Goal: Find specific page/section: Find specific page/section

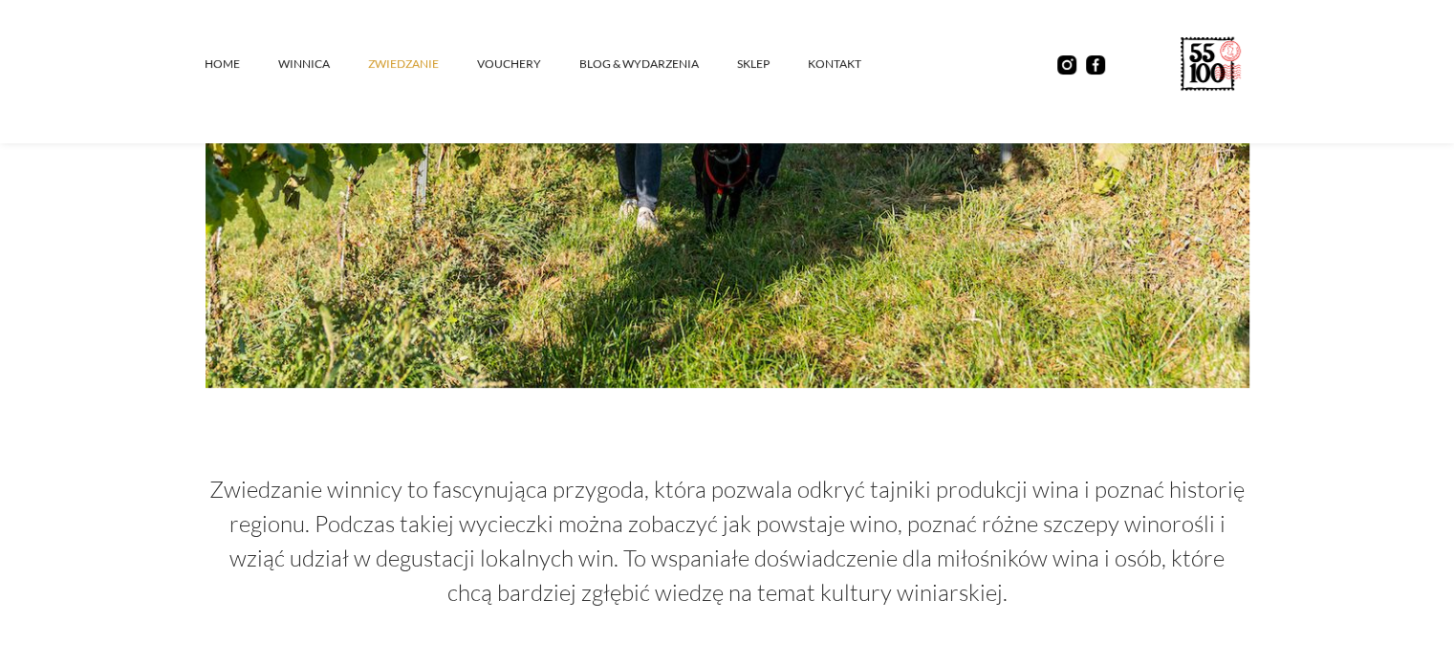
scroll to position [329, 0]
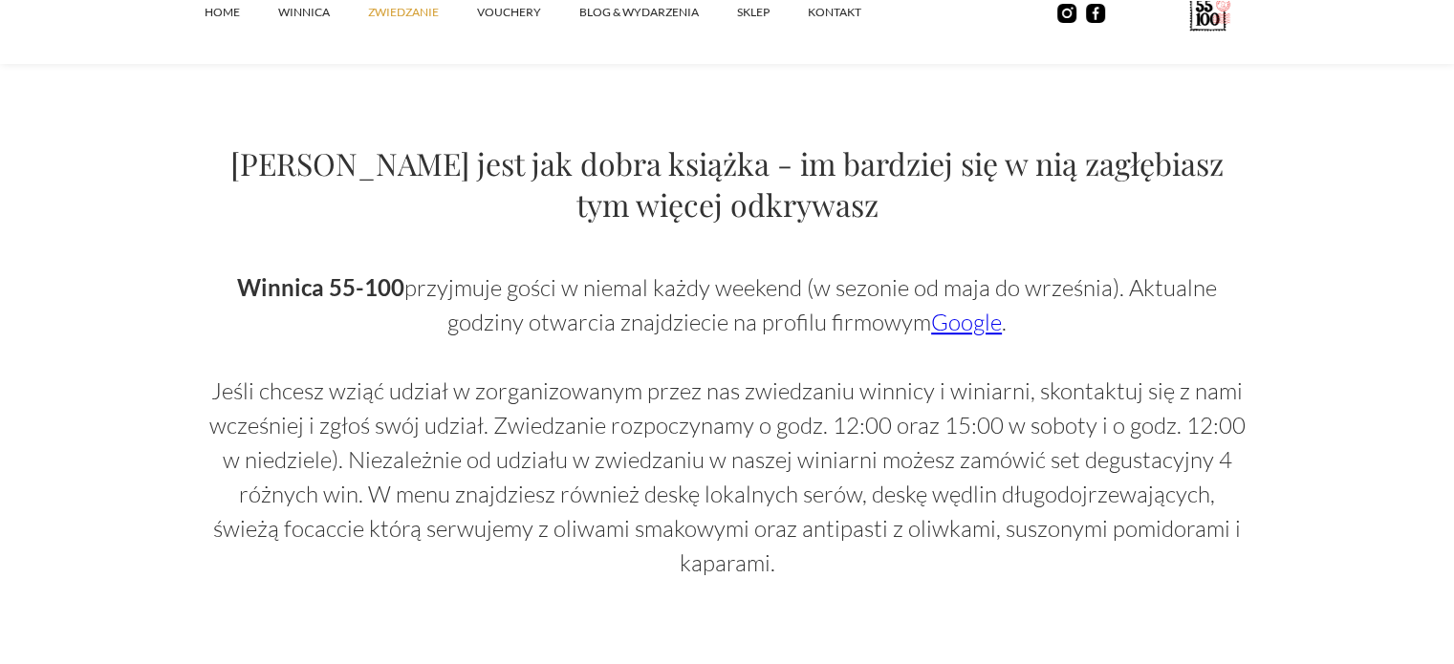
scroll to position [1209, 0]
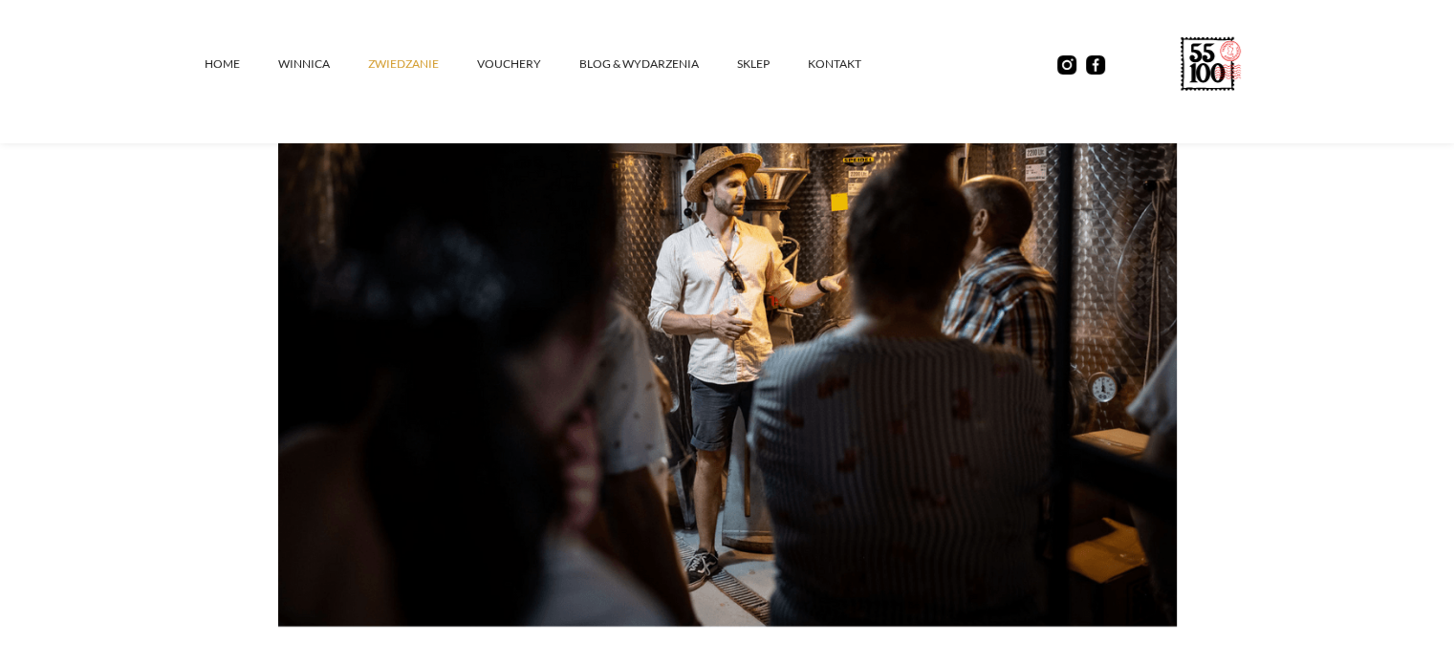
scroll to position [0, 0]
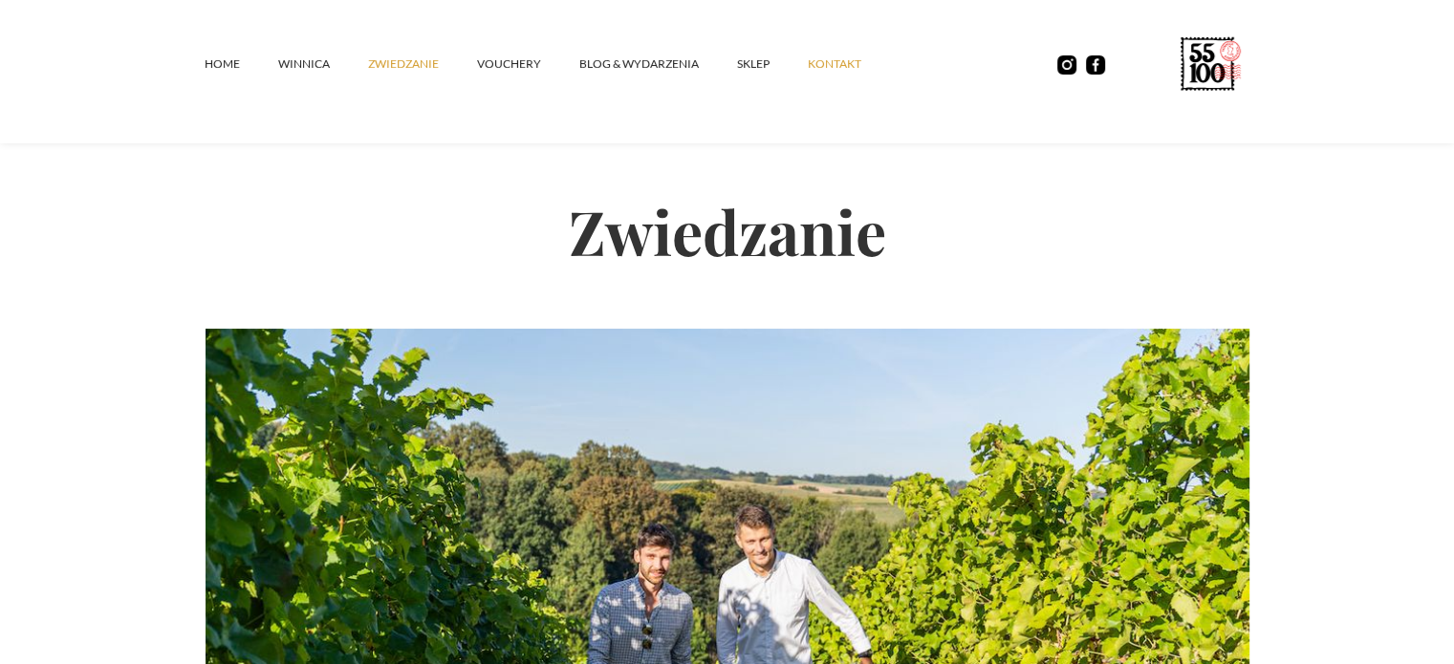
click at [846, 68] on link "kontakt" at bounding box center [854, 63] width 92 height 57
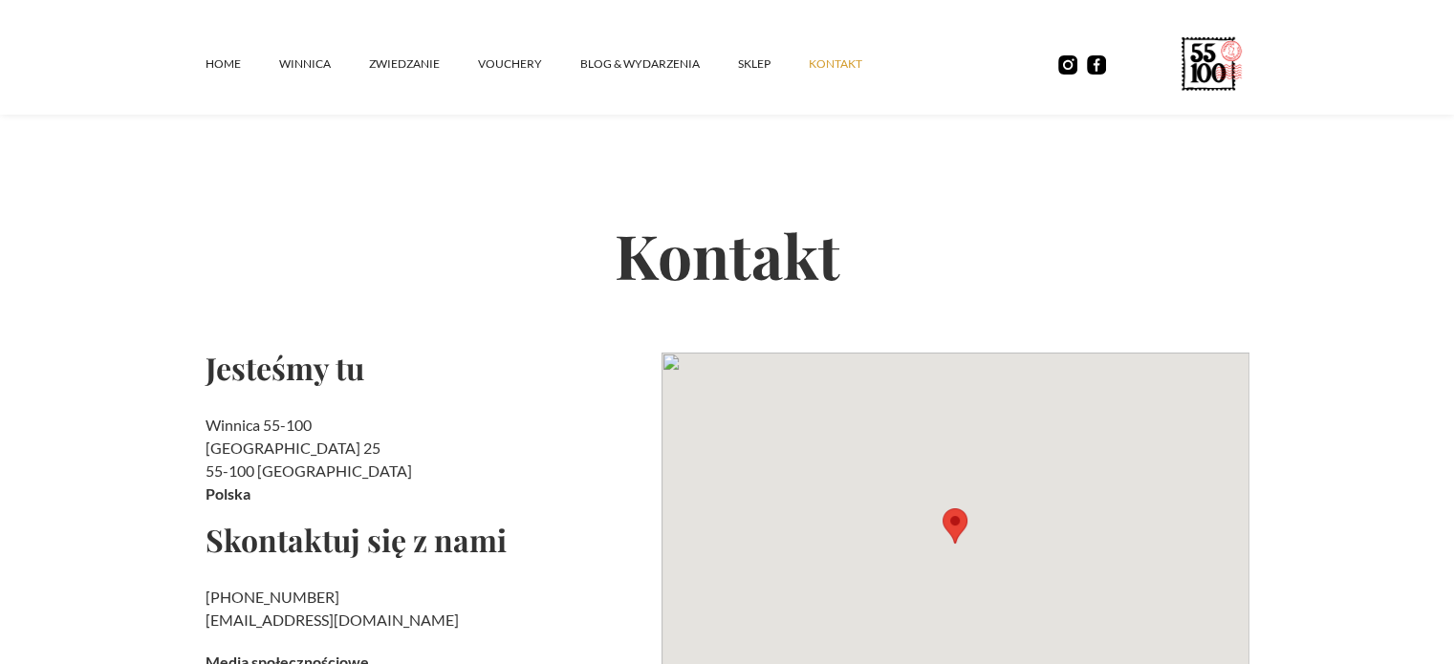
click at [72, 389] on section "Kontakt Jesteśmy tu Winnica 55-100 Rzepotowice 25 55-100 Trzebnica Polska Skont…" at bounding box center [727, 466] width 1454 height 810
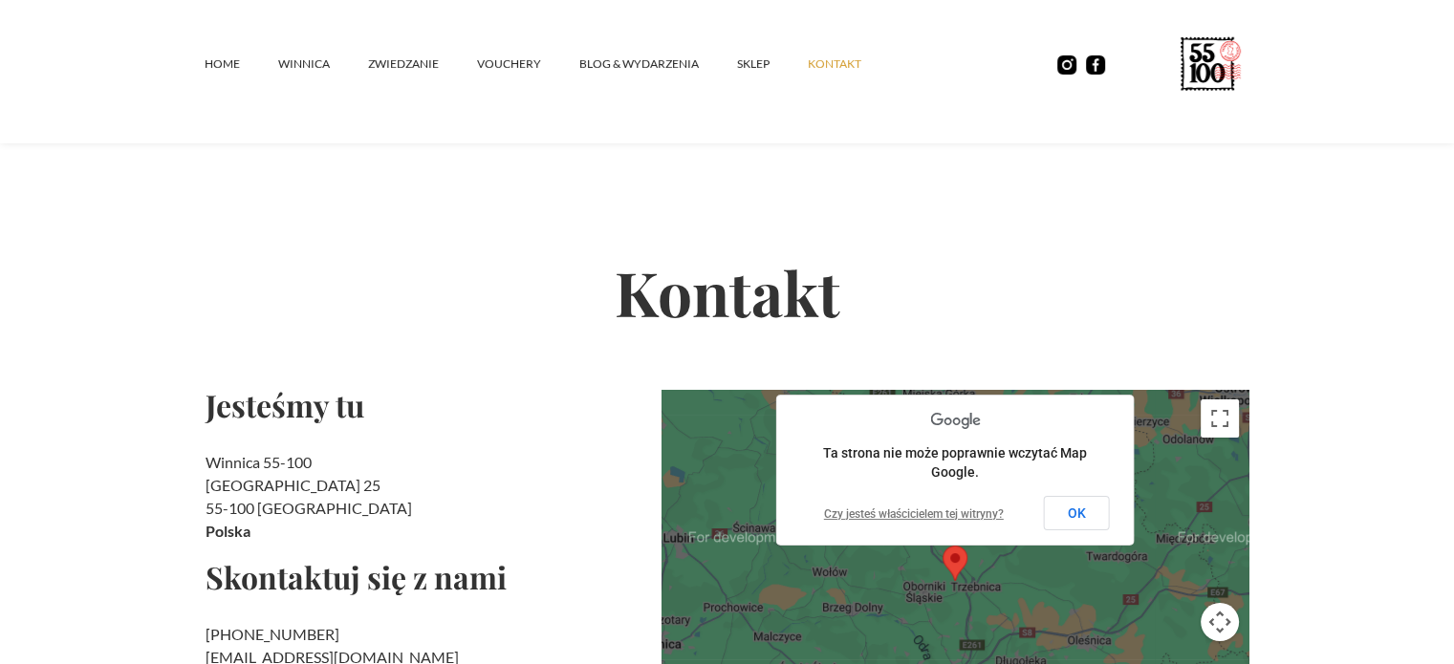
click at [77, 343] on section "Kontakt Jesteśmy tu Winnica 55-100 Rzepotowice 25 55-100 Trzebnica Polska Skont…" at bounding box center [727, 503] width 1454 height 810
click at [1224, 400] on button "Włącz widok pełnoekranowy" at bounding box center [1220, 419] width 38 height 38
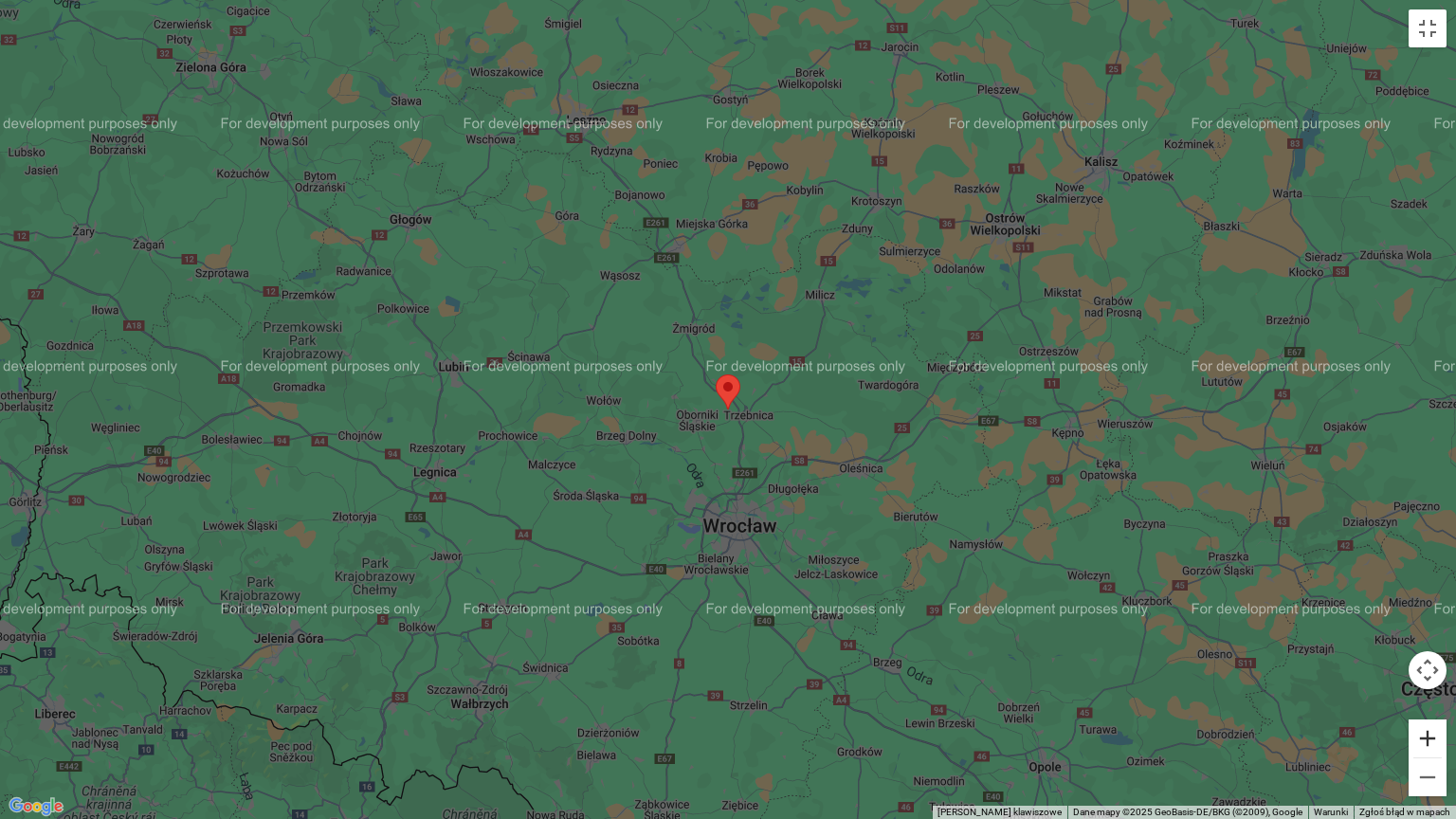
click at [1429, 658] on button "Powiększ" at bounding box center [1427, 739] width 38 height 38
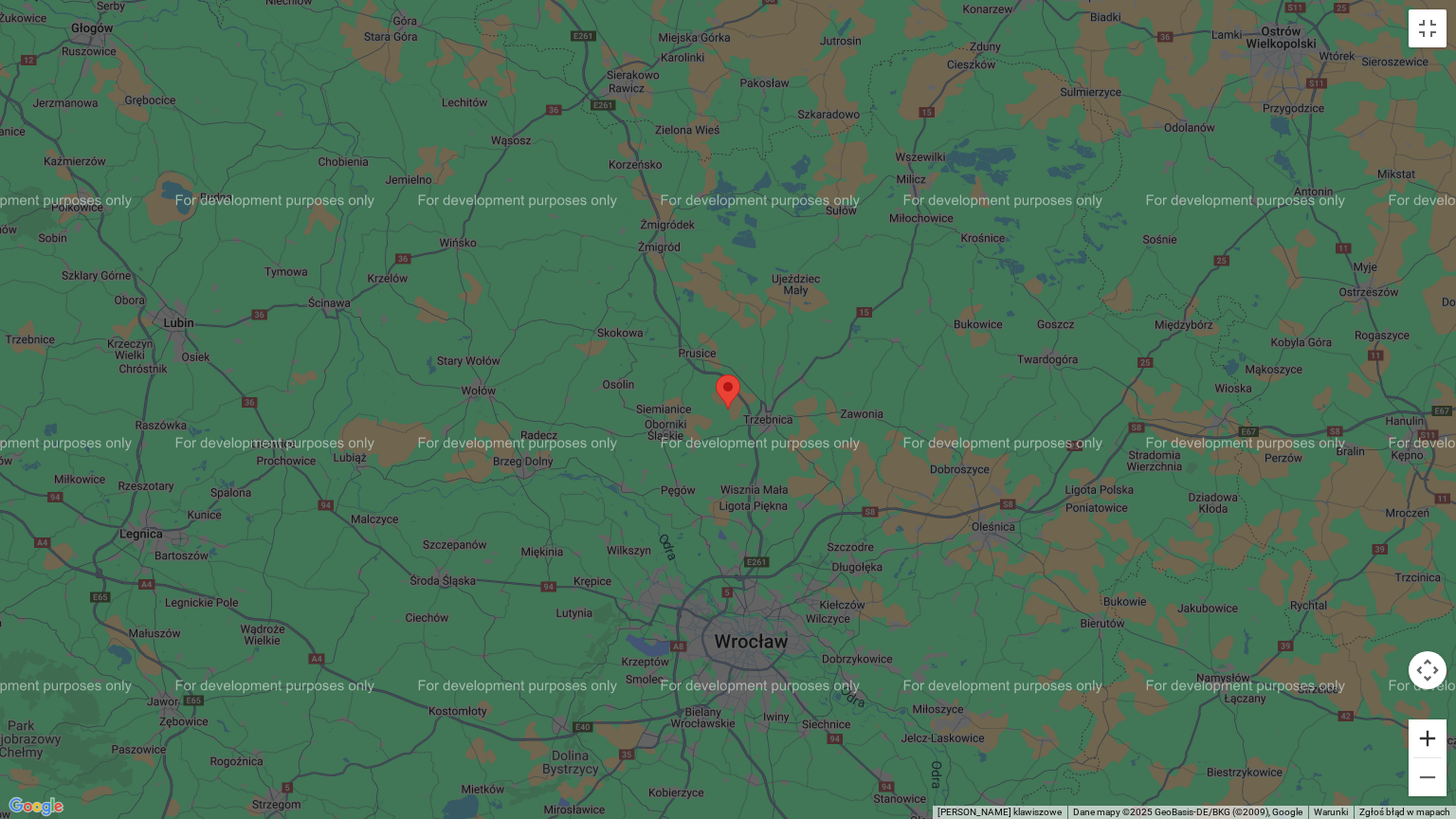
click at [1429, 658] on button "Powiększ" at bounding box center [1427, 739] width 38 height 38
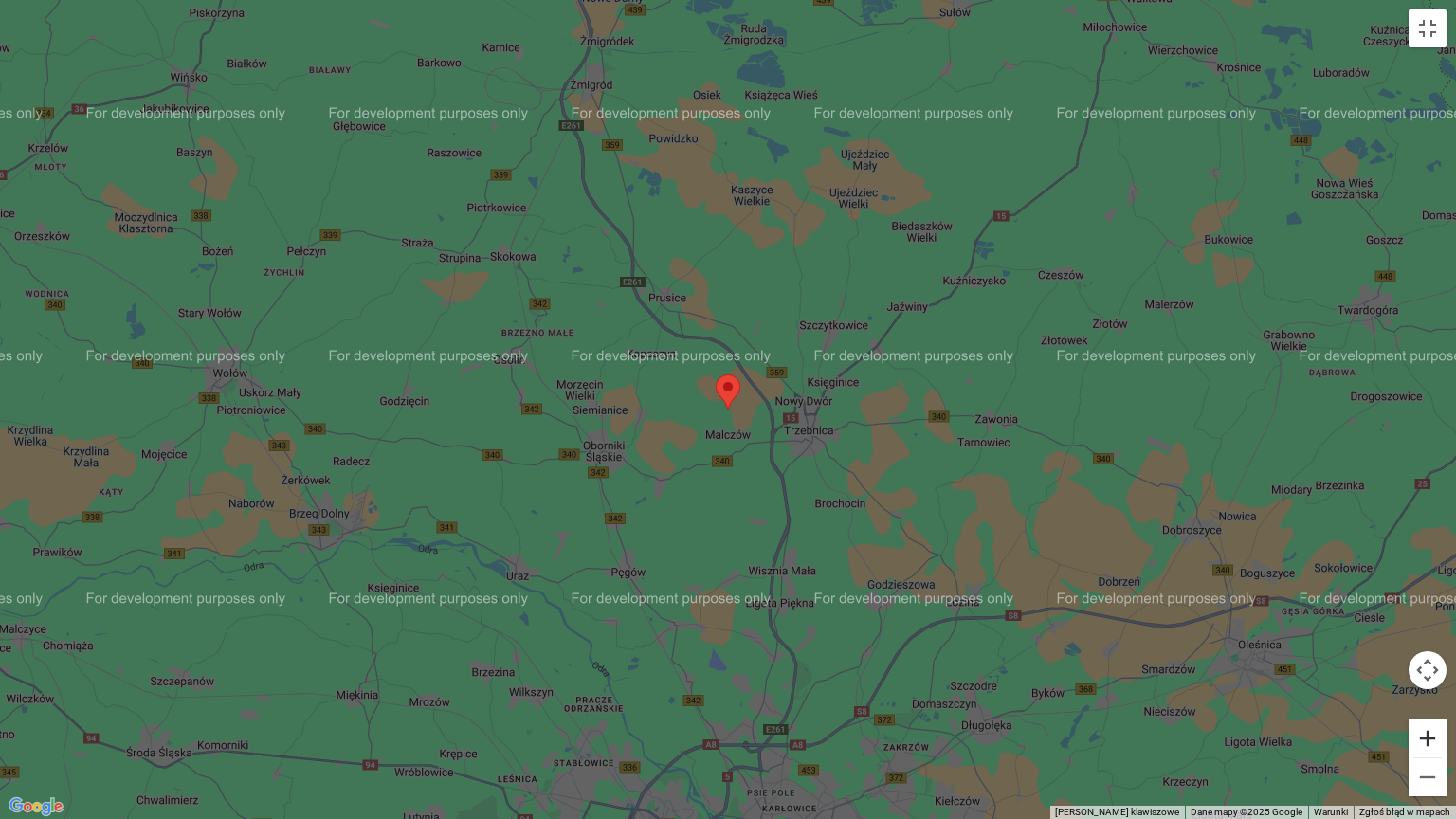
click at [1429, 658] on button "Powiększ" at bounding box center [1427, 739] width 38 height 38
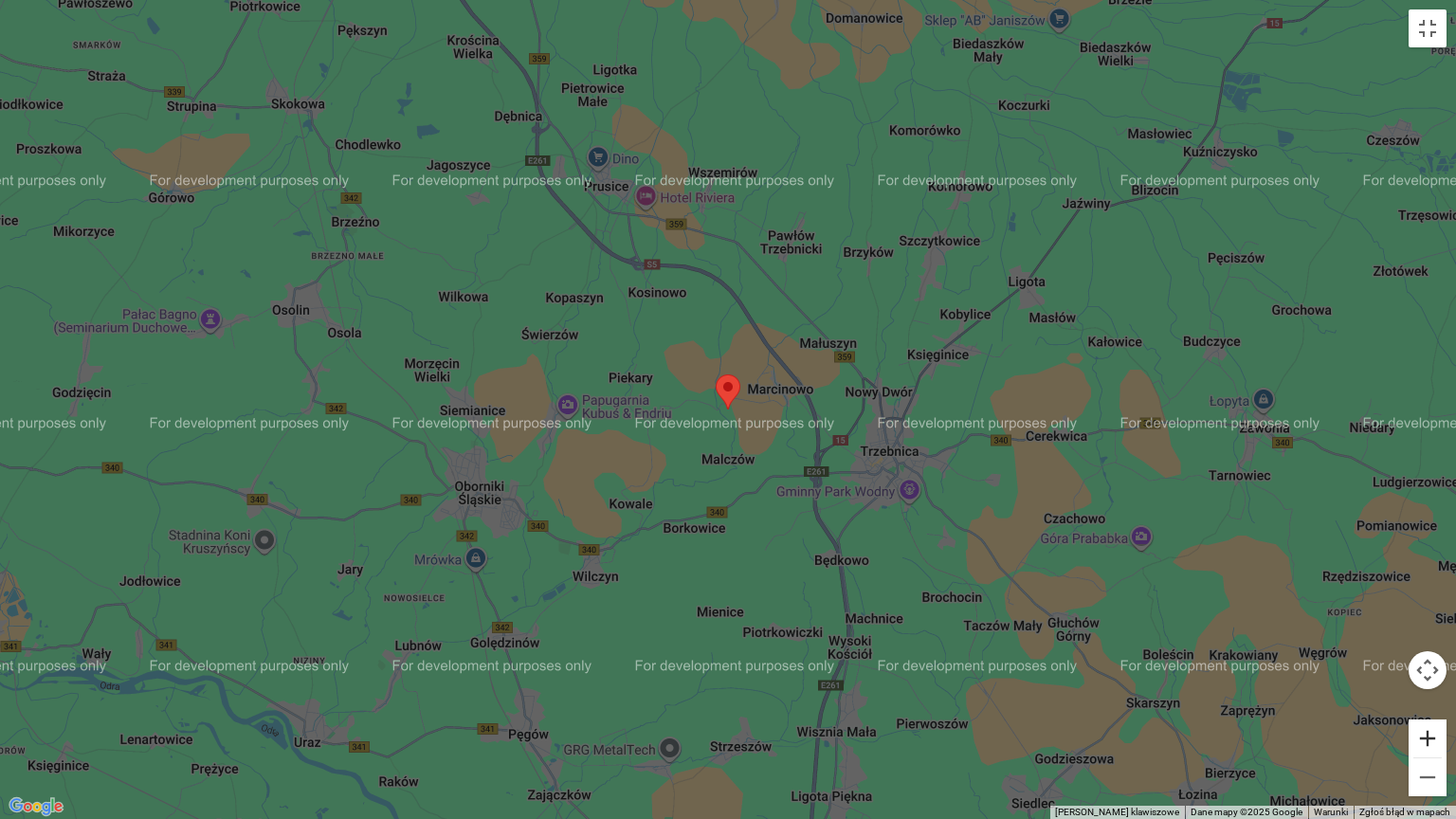
click at [1429, 658] on button "Powiększ" at bounding box center [1427, 739] width 38 height 38
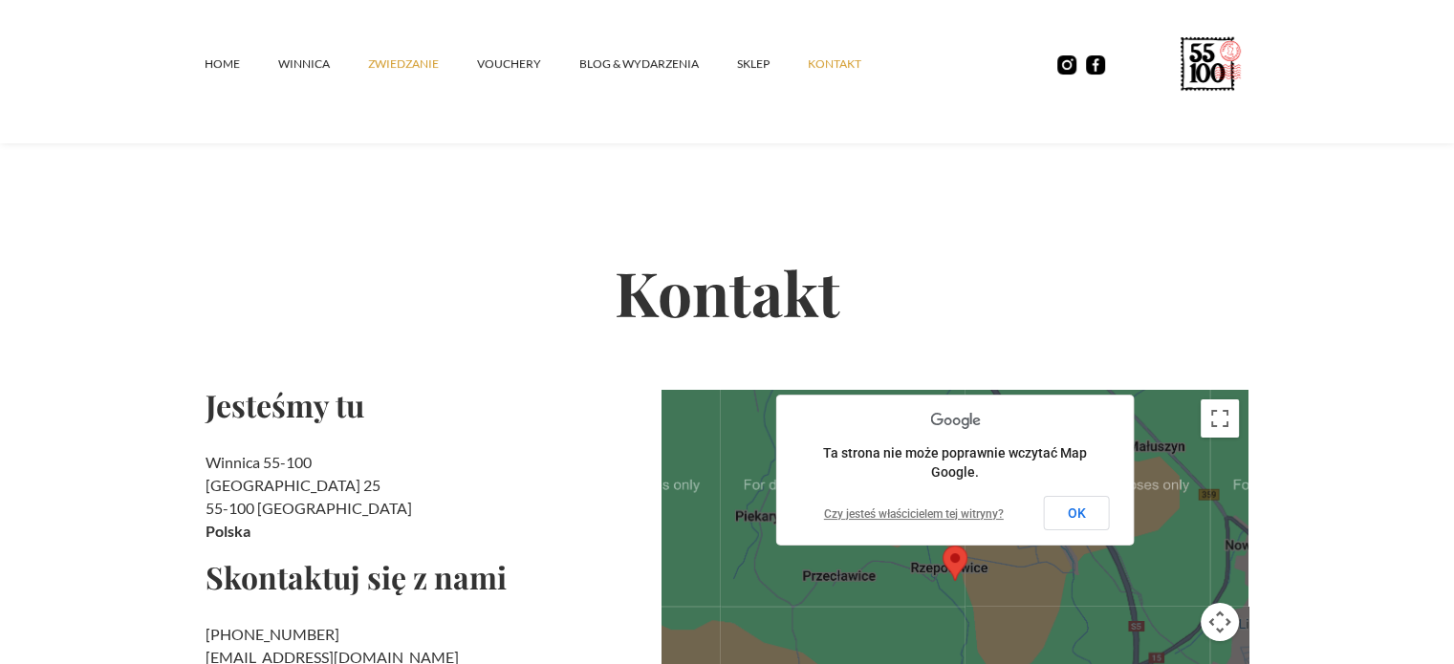
click at [428, 63] on link "ZWIEDZANIE" at bounding box center [422, 63] width 109 height 57
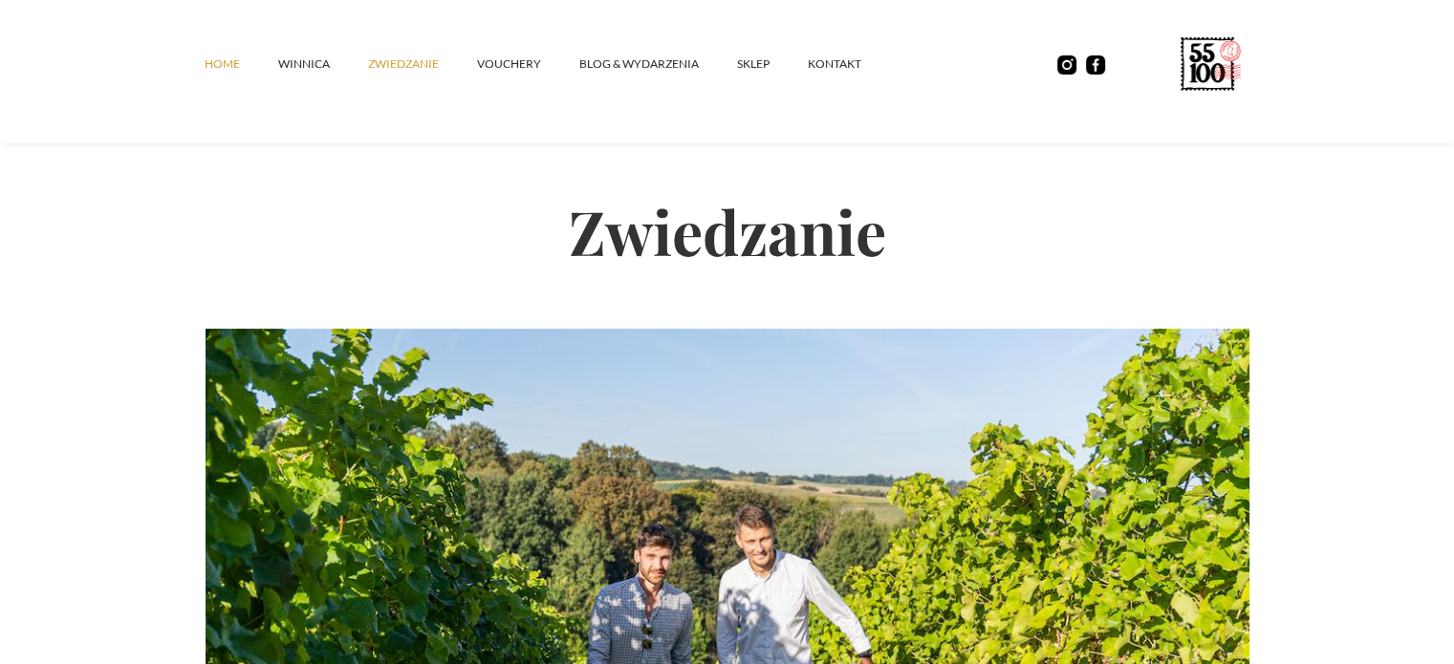
click at [229, 66] on link "Home" at bounding box center [242, 63] width 74 height 57
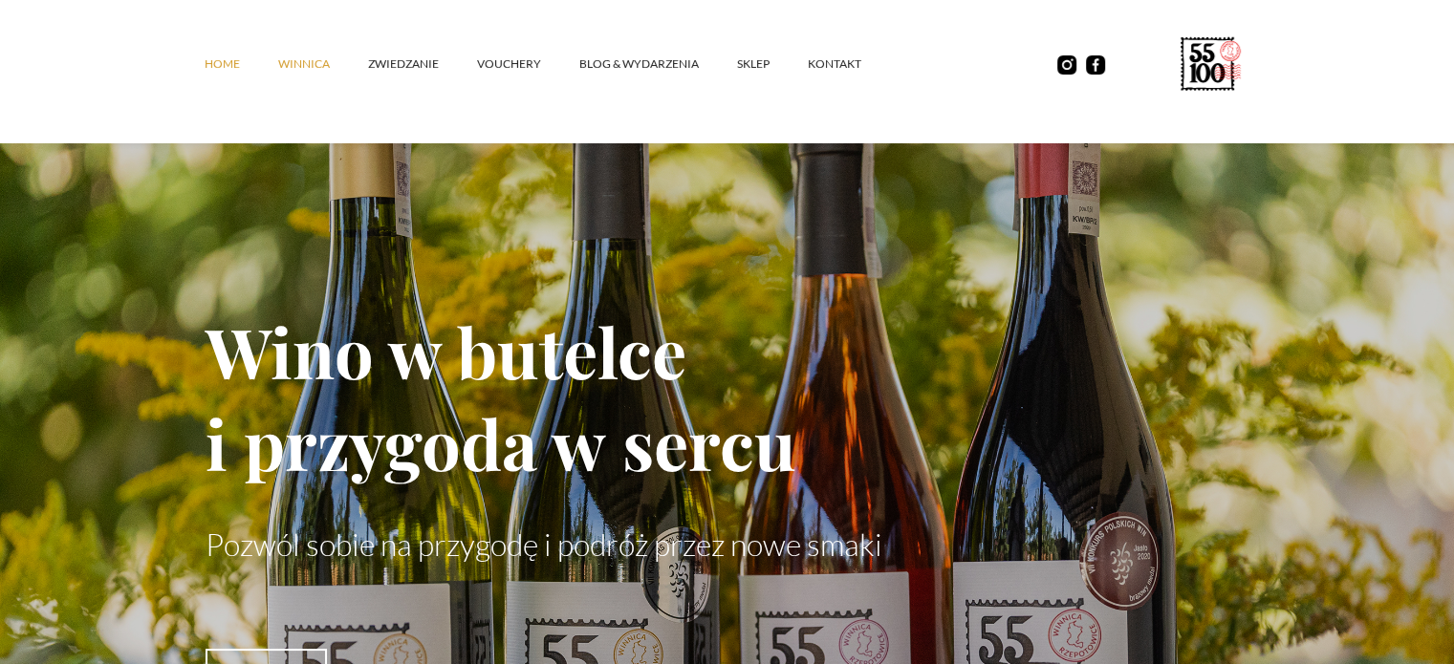
click at [320, 59] on link "winnica" at bounding box center [323, 63] width 90 height 57
